Goal: Information Seeking & Learning: Understand process/instructions

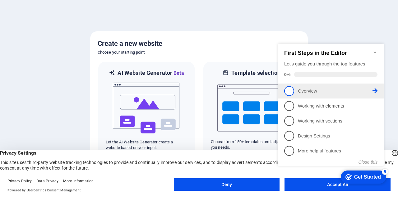
click at [306, 89] on p "Overview - incomplete" at bounding box center [335, 91] width 75 height 7
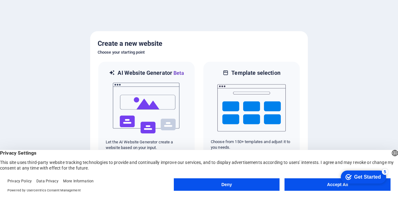
click at [244, 183] on button "Deny" at bounding box center [227, 184] width 106 height 12
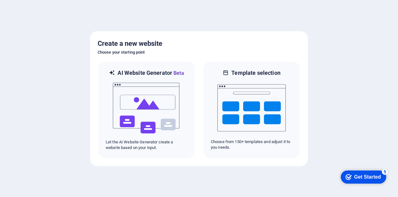
click at [361, 177] on div "Get Started" at bounding box center [368, 177] width 27 height 6
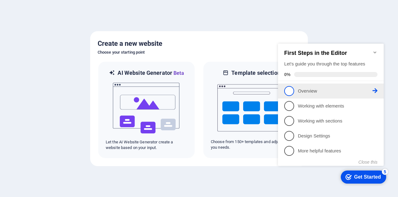
click at [299, 94] on link "1 Overview - incomplete" at bounding box center [330, 91] width 93 height 10
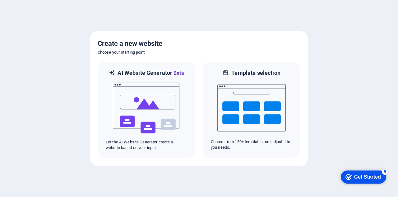
click at [359, 177] on div "Get Started" at bounding box center [368, 177] width 27 height 6
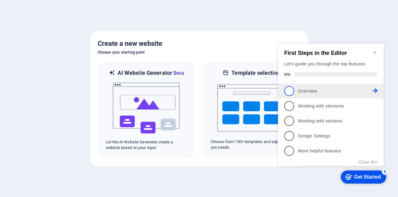
click at [292, 90] on span "1" at bounding box center [289, 91] width 10 height 10
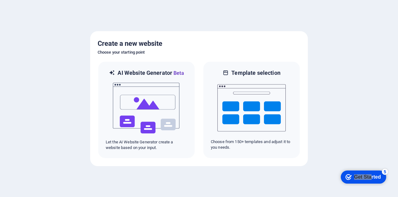
click at [370, 173] on div "checkmark Get Started 5" at bounding box center [363, 176] width 45 height 13
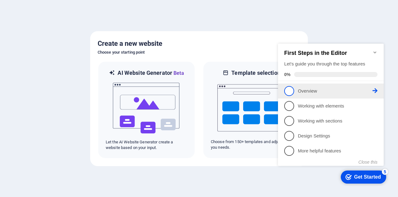
click at [373, 91] on icon at bounding box center [375, 90] width 5 height 5
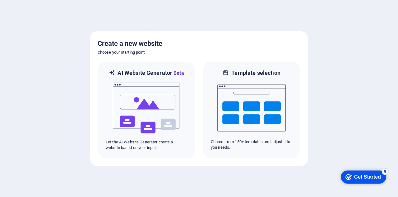
click at [375, 178] on div "Get Started" at bounding box center [368, 177] width 27 height 6
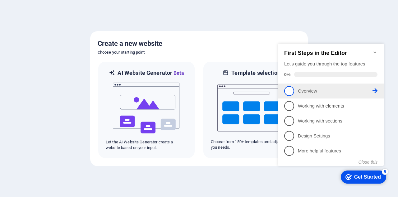
click at [291, 92] on span "1" at bounding box center [289, 91] width 10 height 10
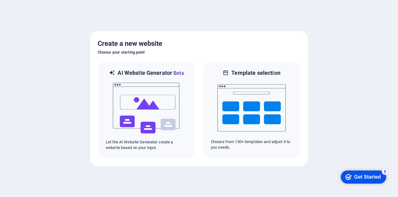
click at [363, 175] on div "Get Started" at bounding box center [368, 177] width 27 height 6
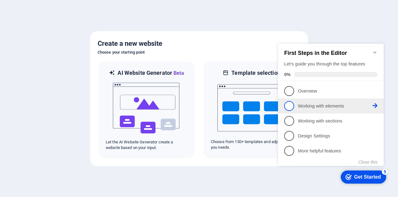
click at [321, 106] on p "Working with elements - incomplete" at bounding box center [335, 106] width 75 height 7
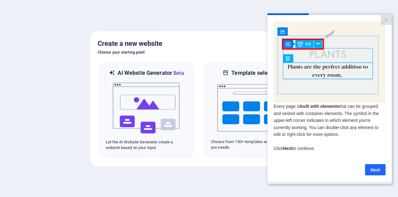
click at [374, 173] on link "Next" at bounding box center [375, 169] width 21 height 11
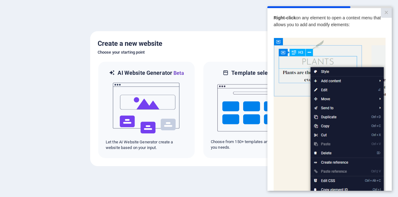
scroll to position [0, 5]
drag, startPoint x: 374, startPoint y: 188, endPoint x: 665, endPoint y: 125, distance: 298.1
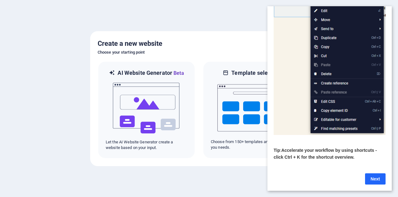
click at [371, 176] on link "Next" at bounding box center [375, 178] width 21 height 11
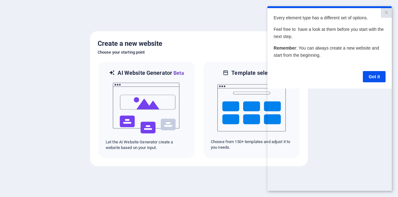
scroll to position [0, 0]
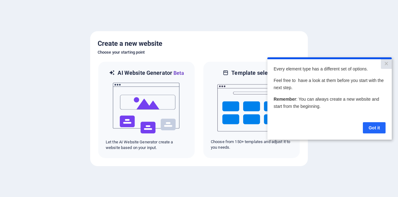
click at [372, 125] on link "Got it" at bounding box center [374, 127] width 23 height 11
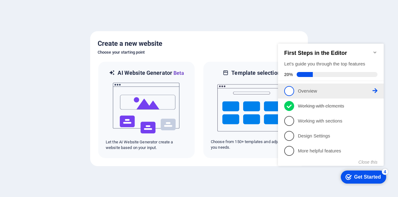
click at [294, 91] on span "1" at bounding box center [289, 91] width 10 height 10
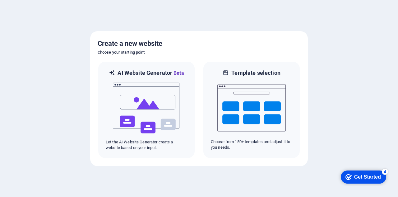
click at [362, 178] on div "Get Started" at bounding box center [368, 177] width 27 height 6
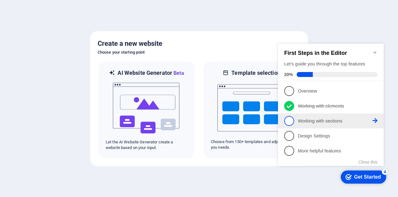
click at [291, 114] on li "3 Working with sections - incomplete" at bounding box center [331, 120] width 106 height 15
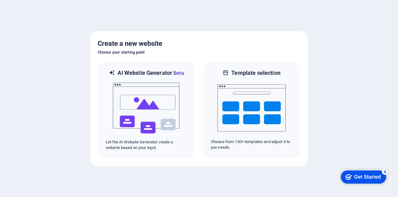
click at [378, 180] on div "checkmark Get Started 4" at bounding box center [363, 176] width 45 height 13
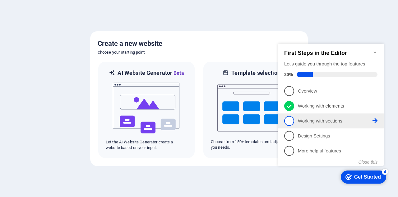
click at [310, 121] on p "Working with sections - incomplete" at bounding box center [335, 121] width 75 height 7
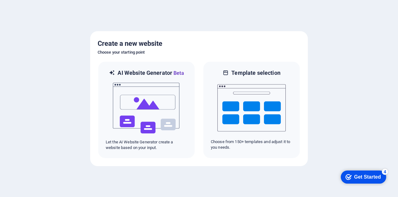
click at [351, 180] on div "checkmark Get Started 4" at bounding box center [363, 177] width 35 height 6
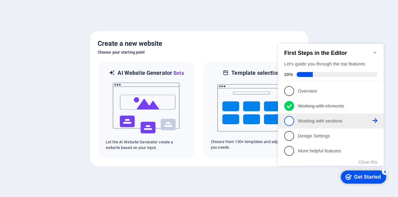
click at [326, 122] on p "Working with sections - incomplete" at bounding box center [335, 121] width 75 height 7
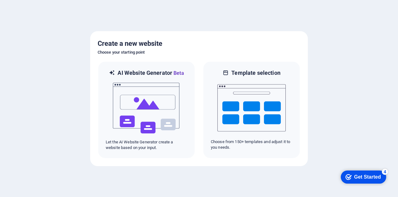
click at [375, 179] on div "Get Started" at bounding box center [368, 177] width 27 height 6
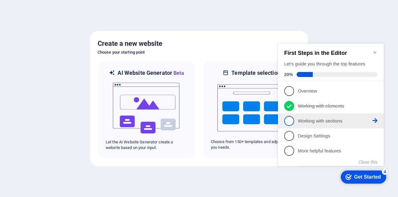
click at [288, 116] on span "3" at bounding box center [289, 121] width 10 height 10
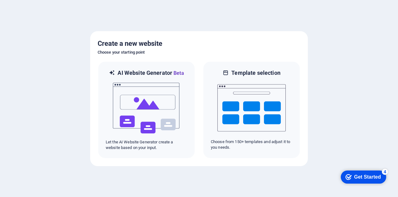
click at [364, 177] on div "Get Started" at bounding box center [368, 177] width 27 height 6
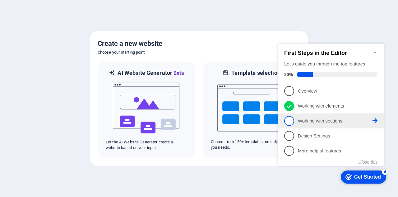
click at [331, 125] on li "3 Working with sections - incomplete" at bounding box center [331, 120] width 106 height 15
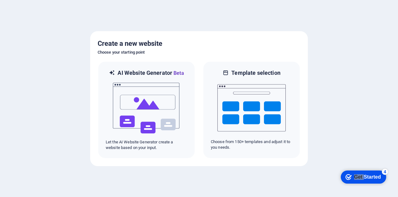
click div "checkmark Get Started 4 First Steps in the Editor Let's guide you through the t…"
click at [370, 175] on div "Get Started" at bounding box center [368, 177] width 27 height 6
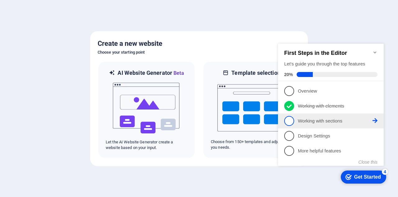
click at [376, 93] on icon at bounding box center [375, 90] width 5 height 5
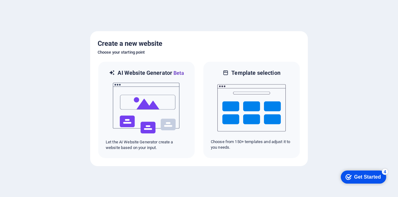
drag, startPoint x: 381, startPoint y: 172, endPoint x: 442, endPoint y: 300, distance: 141.5
click at [381, 174] on div "checkmark Get Started 4" at bounding box center [363, 176] width 45 height 13
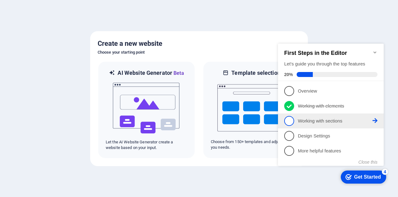
click at [376, 93] on icon at bounding box center [375, 90] width 5 height 5
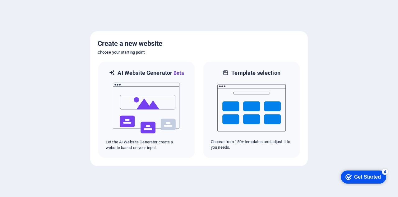
click at [375, 174] on div "Get Started" at bounding box center [368, 177] width 27 height 6
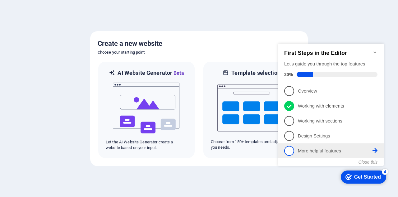
click at [354, 152] on p "More helpful features - incomplete" at bounding box center [335, 151] width 75 height 7
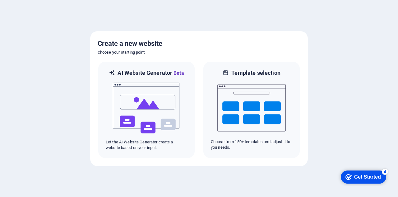
click at [381, 180] on div "Get Started" at bounding box center [368, 177] width 27 height 6
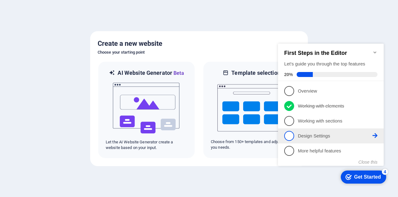
click at [348, 140] on li "4 Design Settings - incomplete" at bounding box center [331, 135] width 106 height 15
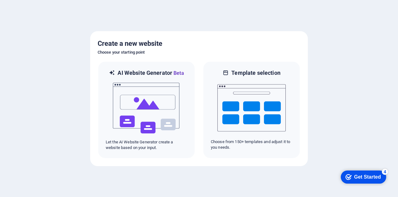
click at [381, 180] on div "Get Started" at bounding box center [368, 177] width 27 height 6
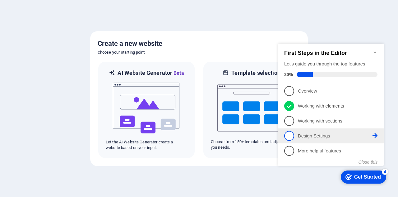
click at [374, 136] on icon at bounding box center [375, 135] width 5 height 5
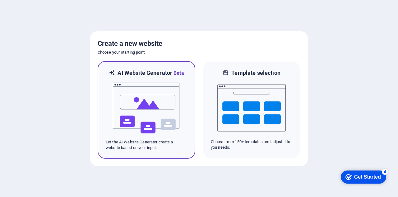
click at [138, 113] on img at bounding box center [146, 108] width 68 height 62
